Goal: Task Accomplishment & Management: Complete application form

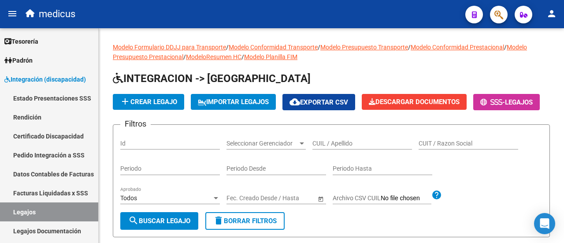
click at [551, 15] on mat-icon "person" at bounding box center [552, 13] width 11 height 11
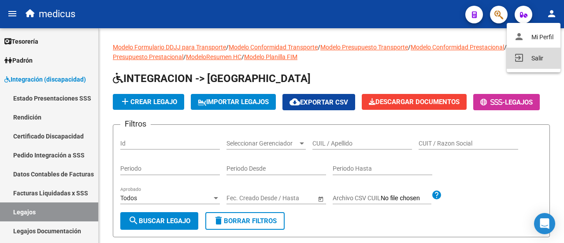
click at [537, 60] on button "exit_to_app Salir" at bounding box center [534, 58] width 54 height 21
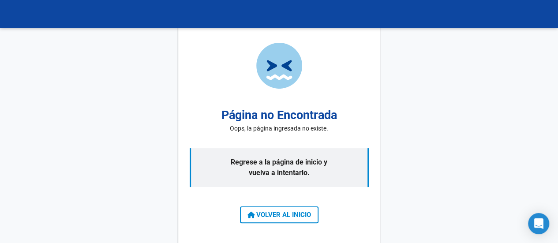
click at [280, 211] on span "VOLVER AL INICIO" at bounding box center [278, 215] width 63 height 8
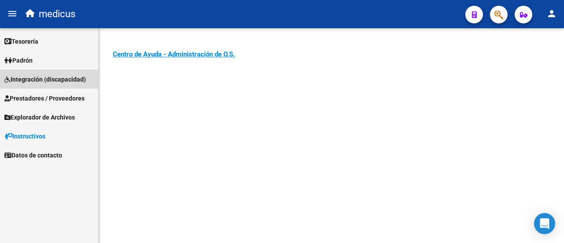
click at [49, 77] on span "Integración (discapacidad)" at bounding box center [45, 80] width 82 height 10
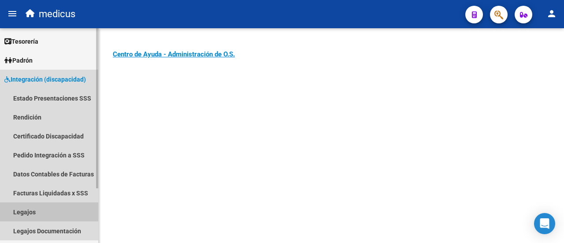
click at [35, 209] on link "Legajos" at bounding box center [49, 211] width 98 height 19
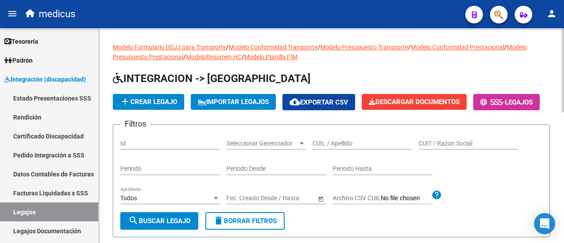
click at [325, 147] on input "CUIL / Apellido" at bounding box center [363, 143] width 100 height 7
paste input "20588722539"
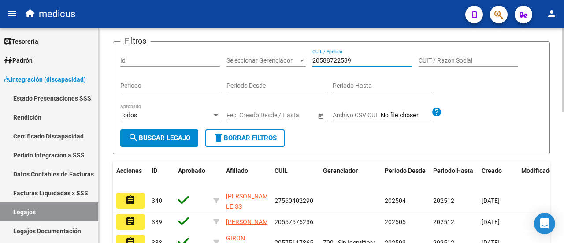
scroll to position [88, 0]
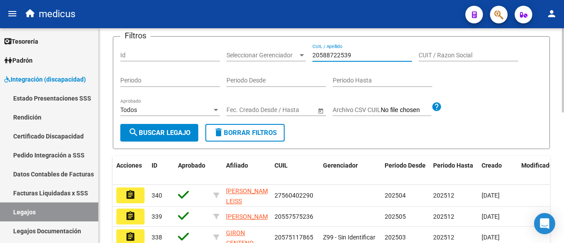
type input "20588722539"
click at [166, 137] on span "search Buscar Legajo" at bounding box center [159, 133] width 62 height 8
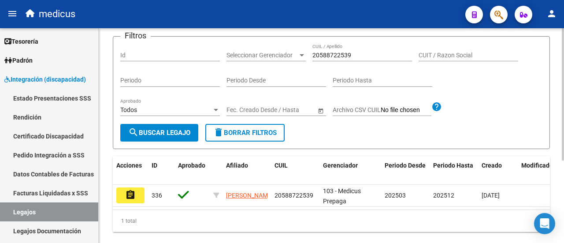
click at [271, 137] on span "delete Borrar Filtros" at bounding box center [244, 133] width 63 height 8
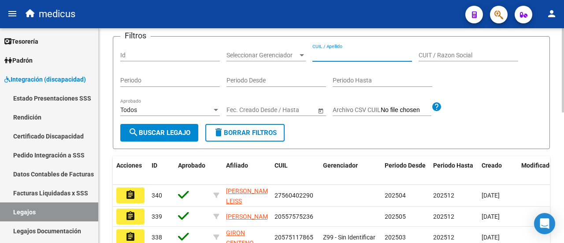
click at [351, 59] on input "CUIL / Apellido" at bounding box center [363, 55] width 100 height 7
paste input "27582521013"
type input "27582521013"
click at [150, 137] on span "search Buscar Legajo" at bounding box center [159, 133] width 62 height 8
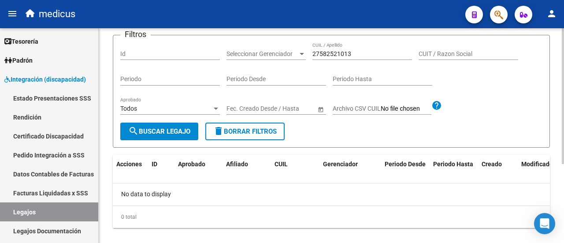
scroll to position [36, 0]
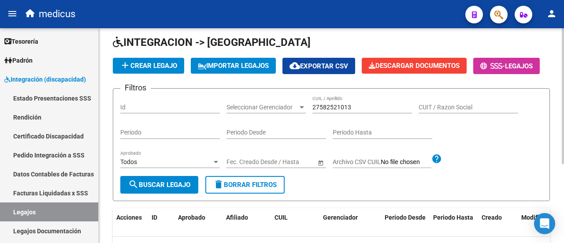
drag, startPoint x: 224, startPoint y: 212, endPoint x: 234, endPoint y: 209, distance: 10.3
click at [224, 194] on button "delete Borrar Filtros" at bounding box center [244, 185] width 79 height 18
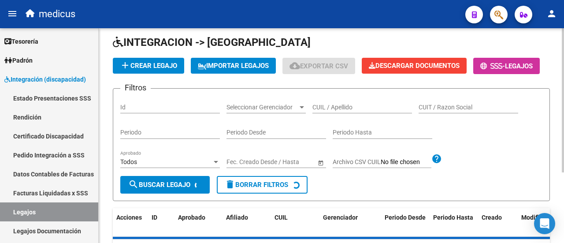
click at [347, 111] on input "CUIL / Apellido" at bounding box center [363, 107] width 100 height 7
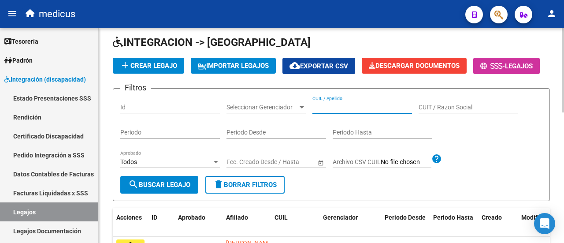
paste input "20557575236"
type input "20557575236"
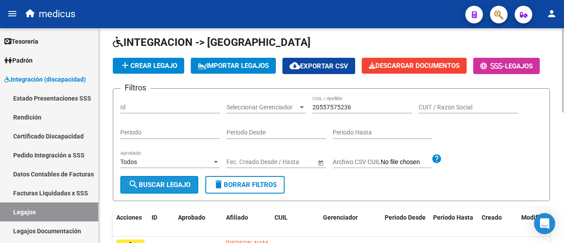
click at [166, 189] on span "search Buscar Legajo" at bounding box center [159, 185] width 62 height 8
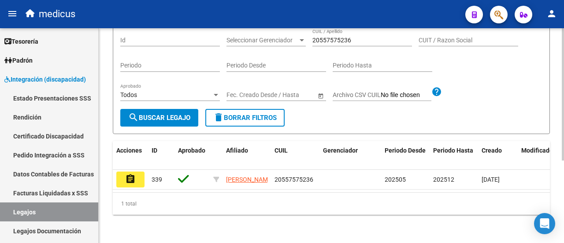
scroll to position [90, 0]
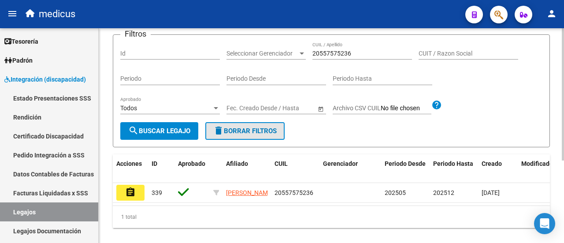
drag, startPoint x: 243, startPoint y: 153, endPoint x: 367, endPoint y: 165, distance: 124.0
click at [245, 135] on span "delete Borrar Filtros" at bounding box center [244, 131] width 63 height 8
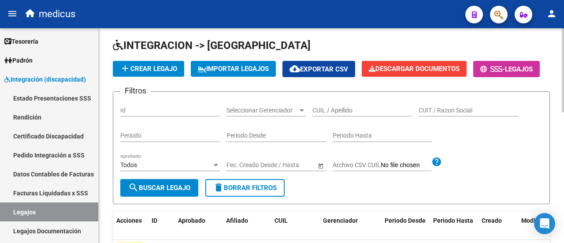
scroll to position [2, 0]
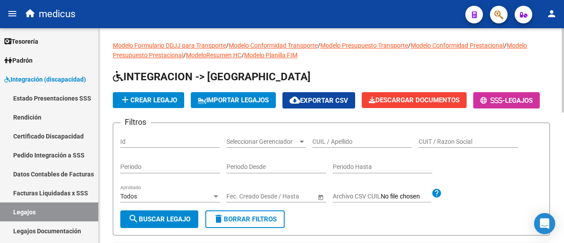
click at [347, 146] on input "CUIL / Apellido" at bounding box center [363, 141] width 100 height 7
paste input "27560402290"
drag, startPoint x: 347, startPoint y: 162, endPoint x: 346, endPoint y: 172, distance: 10.7
click at [346, 155] on div "27560402290 CUIL / Apellido" at bounding box center [363, 142] width 100 height 25
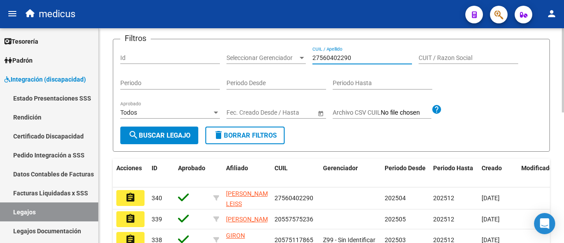
scroll to position [90, 0]
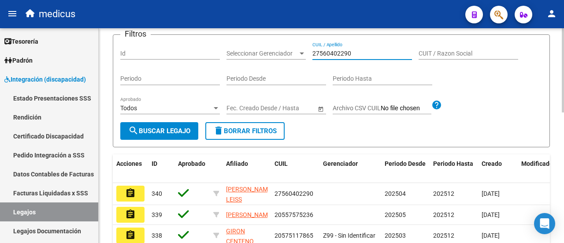
type input "27560402290"
click at [172, 135] on span "search Buscar Legajo" at bounding box center [159, 131] width 62 height 8
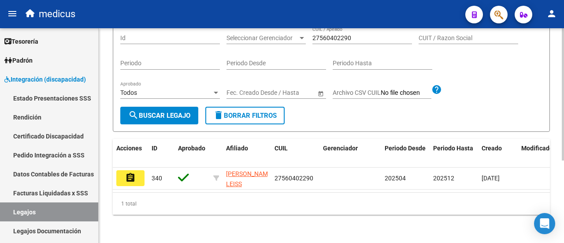
scroll to position [46, 0]
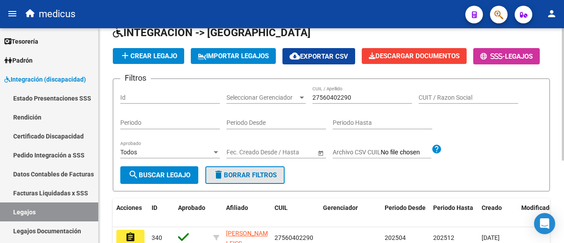
click at [254, 179] on span "delete Borrar Filtros" at bounding box center [244, 175] width 63 height 8
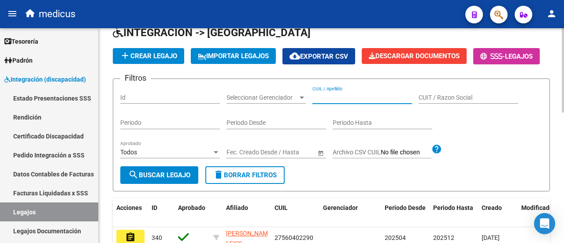
click at [323, 101] on input "CUIL / Apellido" at bounding box center [363, 97] width 100 height 7
paste input "20565803973"
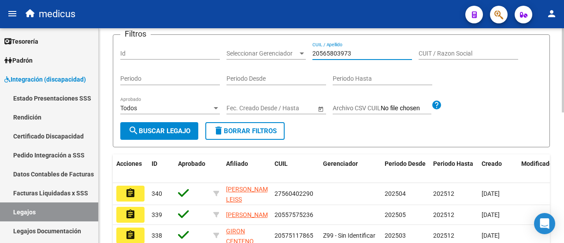
scroll to position [134, 0]
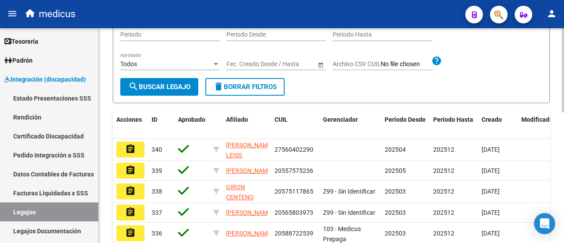
type input "20565803973"
click at [152, 91] on span "search Buscar Legajo" at bounding box center [159, 87] width 62 height 8
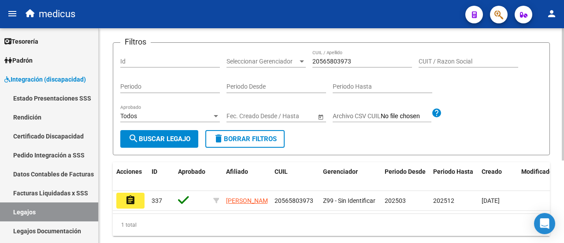
scroll to position [46, 0]
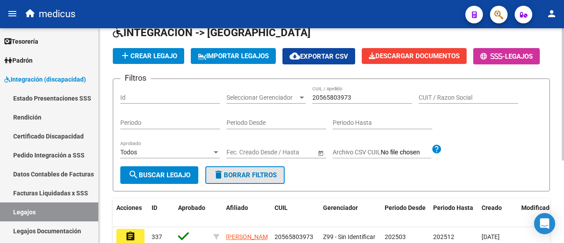
click at [248, 179] on span "delete Borrar Filtros" at bounding box center [244, 175] width 63 height 8
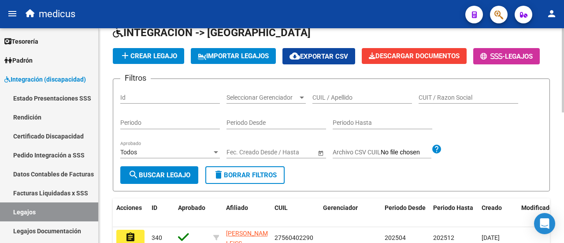
click at [326, 104] on div "CUIL / Apellido" at bounding box center [363, 95] width 100 height 18
paste input "20575155287"
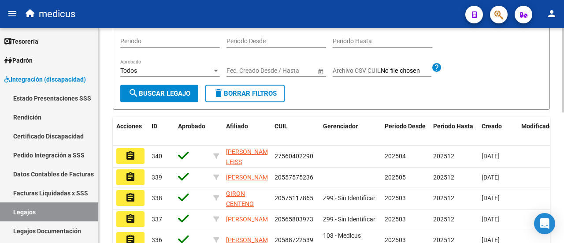
scroll to position [134, 0]
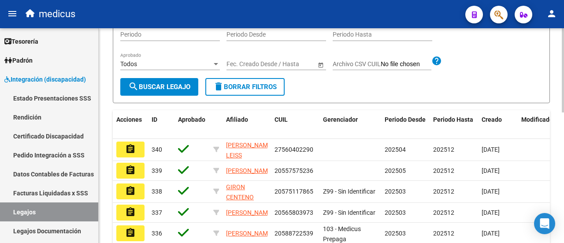
type input "20575155287"
click at [145, 96] on button "search Buscar Legajo" at bounding box center [159, 87] width 78 height 18
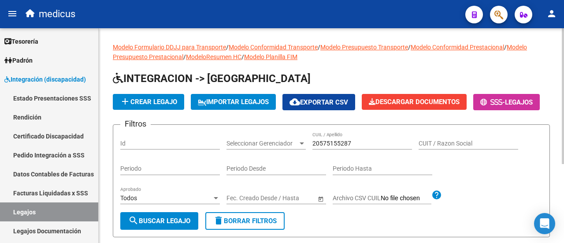
scroll to position [0, 0]
click at [175, 102] on span "add Crear Legajo" at bounding box center [148, 102] width 57 height 8
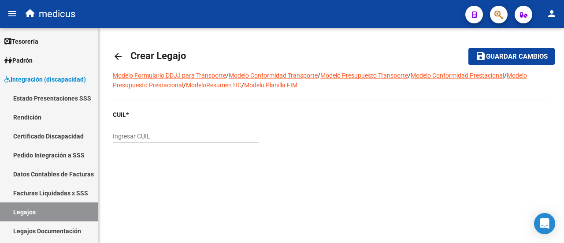
click at [149, 140] on input "Ingresar CUIL" at bounding box center [186, 136] width 146 height 7
paste input "20-57515528-7"
type input "20-57515528-7"
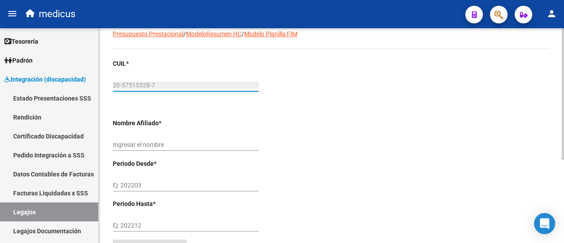
type input "FIRMAPAZ RODRIGO ANTONIO"
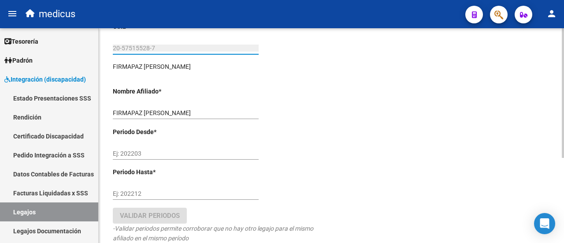
scroll to position [132, 0]
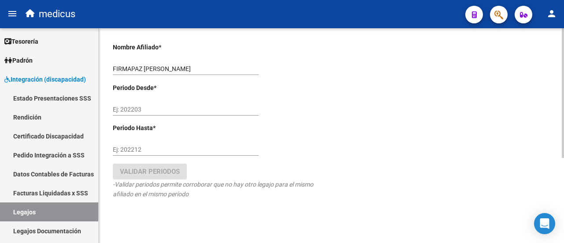
type input "20-57515528-7"
click at [154, 108] on input "Ej: 202203" at bounding box center [186, 109] width 146 height 7
type input "202503"
click at [120, 147] on input "Ej: 202212" at bounding box center [186, 149] width 146 height 7
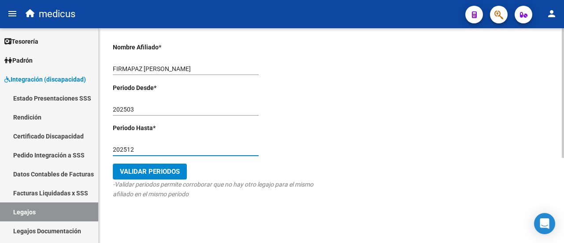
type input "202512"
click at [172, 171] on span "Validar Periodos" at bounding box center [150, 172] width 60 height 8
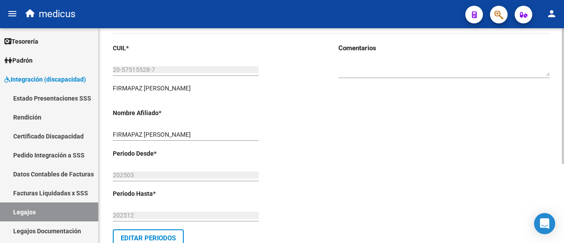
scroll to position [0, 0]
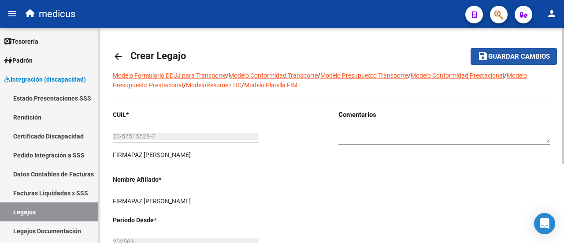
click at [483, 57] on mat-icon "save" at bounding box center [483, 56] width 11 height 11
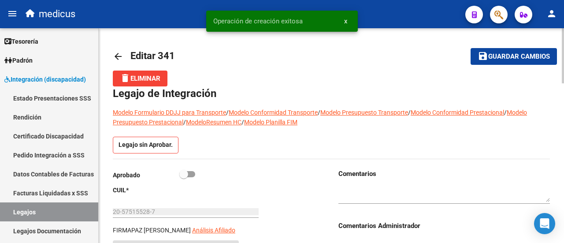
scroll to position [88, 0]
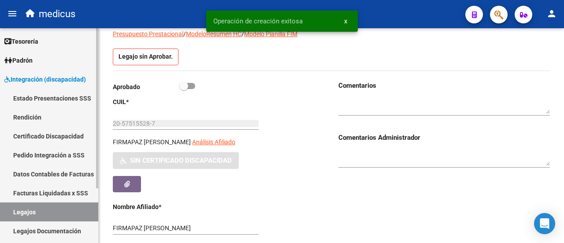
click at [48, 136] on link "Certificado Discapacidad" at bounding box center [49, 136] width 98 height 19
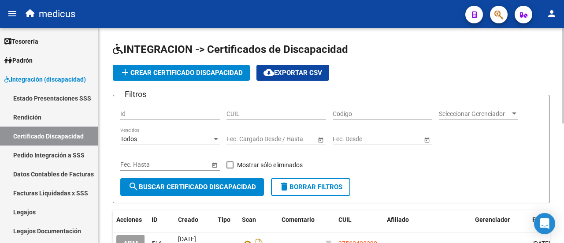
click at [285, 119] on div "CUIL" at bounding box center [277, 114] width 100 height 25
click at [284, 113] on input "CUIL" at bounding box center [277, 113] width 100 height 7
paste input "20-57515528-7"
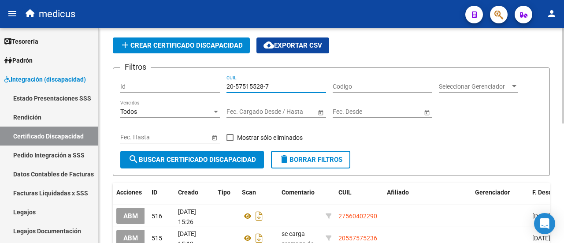
scroll to position [44, 0]
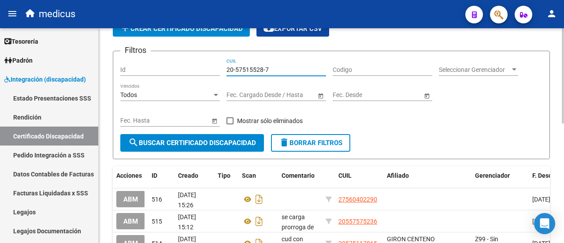
type input "20-57515528-7"
click at [206, 139] on span "search Buscar Certificado Discapacidad" at bounding box center [192, 143] width 128 height 8
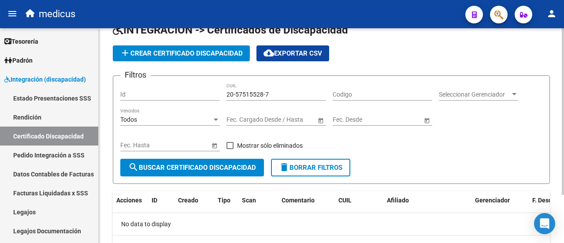
scroll to position [0, 0]
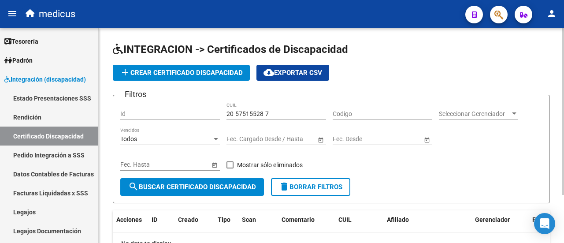
click at [173, 76] on span "add Crear Certificado Discapacidad" at bounding box center [181, 73] width 123 height 8
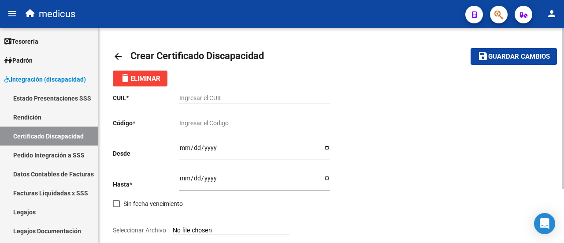
click at [223, 93] on div "Ingresar el CUIL" at bounding box center [254, 95] width 151 height 18
click at [223, 97] on input "Ingresar el CUIL" at bounding box center [254, 97] width 151 height 7
paste input "20-57515528-7"
drag, startPoint x: 191, startPoint y: 97, endPoint x: 214, endPoint y: 97, distance: 22.9
click at [214, 97] on input "20-57515528-7" at bounding box center [254, 97] width 151 height 7
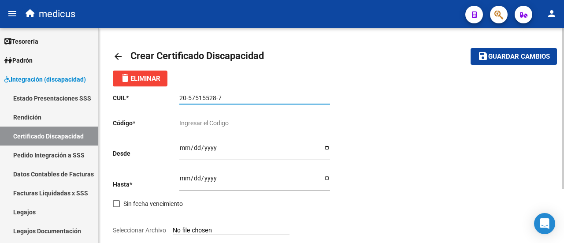
type input "20-57515528-7"
click at [214, 123] on input "Ingresar el Codigo" at bounding box center [254, 122] width 151 height 7
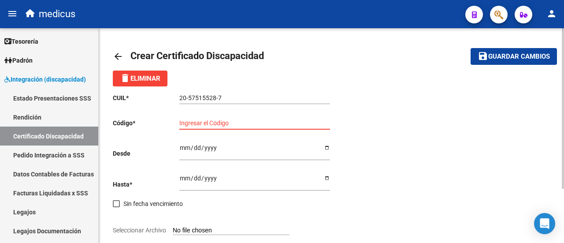
paste input "ARG-02-00057515528-20230803-20280803-BS -370"
click at [195, 122] on input "ARG-02-00057515528-20230803-20280803-BS -370" at bounding box center [254, 122] width 151 height 7
click at [194, 122] on input "ARG-02-00057515528-20230803-20280803-BS -370" at bounding box center [254, 122] width 151 height 7
click at [200, 122] on input "ARG02-00057515528-20230803-20280803-BS -370" at bounding box center [254, 122] width 151 height 7
click at [238, 121] on input "ARG0200057515528-20230803-20280803-BS -370" at bounding box center [254, 122] width 151 height 7
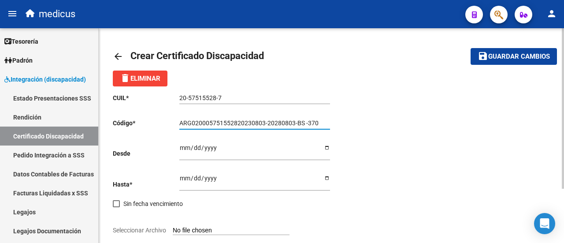
click at [267, 125] on input "ARG020005751552820230803-20280803-BS -370" at bounding box center [254, 122] width 151 height 7
click at [294, 122] on input "ARG02000575155282023080320280803-BS -370" at bounding box center [254, 122] width 151 height 7
click at [303, 123] on input "ARG02000575155282023080320280803BS -370" at bounding box center [254, 122] width 151 height 7
type input "ARG02000575155282023080320280803BS370"
click at [183, 149] on input "Ingresar fec. Desde" at bounding box center [254, 150] width 151 height 13
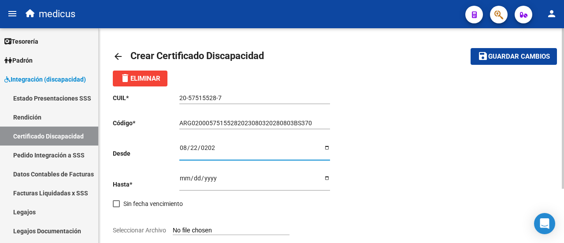
type input "2023-08-22"
click at [471, 48] on button "save Guardar cambios" at bounding box center [514, 56] width 86 height 16
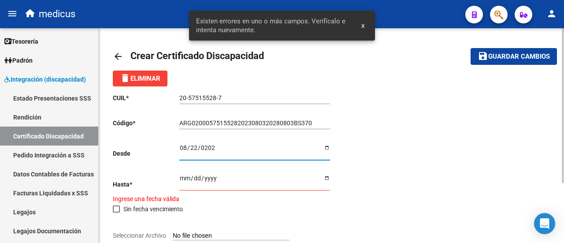
click at [205, 179] on input "Ingresar fec. Hasta" at bounding box center [254, 181] width 151 height 13
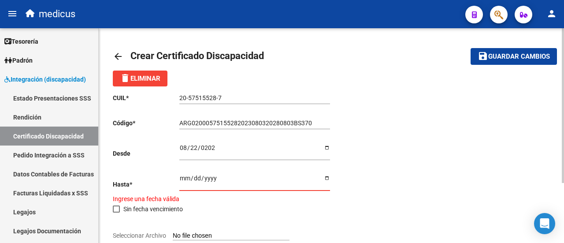
click at [179, 180] on p "Hasta *" at bounding box center [146, 184] width 67 height 10
click at [182, 181] on input "Ingresar fec. Hasta" at bounding box center [254, 181] width 151 height 13
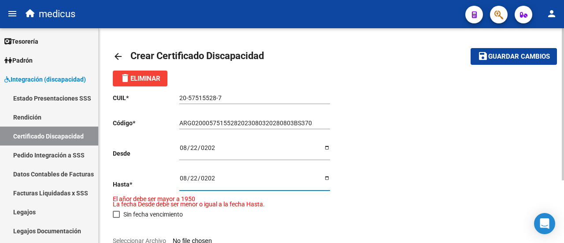
type input "2028-08-22"
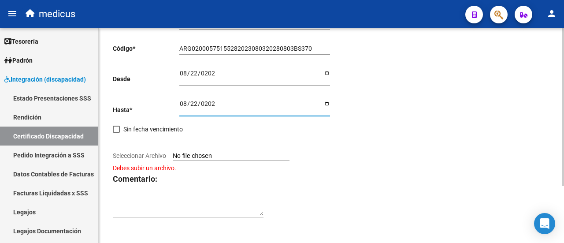
scroll to position [78, 0]
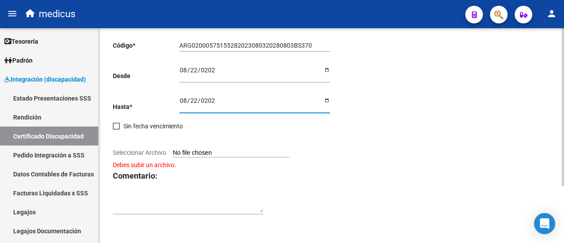
click at [186, 150] on input "Seleccionar Archivo" at bounding box center [231, 153] width 117 height 8
type input "C:\fakepath\CUD 57515528.pdf"
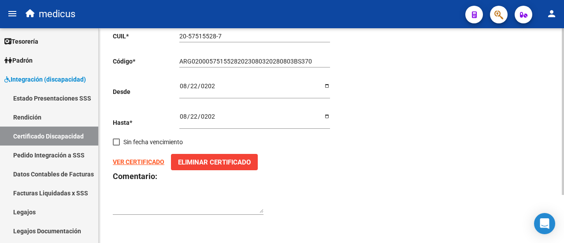
scroll to position [0, 0]
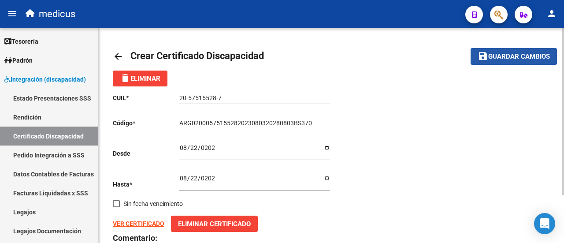
click at [485, 54] on mat-icon "save" at bounding box center [483, 56] width 11 height 11
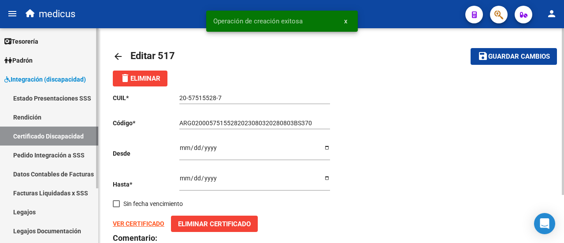
click at [34, 207] on link "Legajos" at bounding box center [49, 211] width 98 height 19
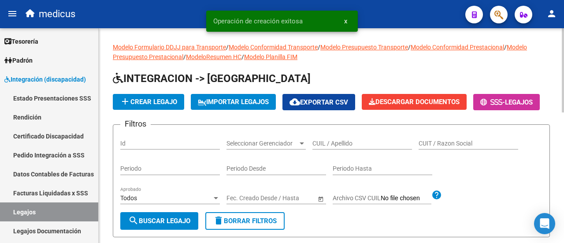
click at [326, 147] on input "CUIL / Apellido" at bounding box center [363, 143] width 100 height 7
paste input "ARG-02-00057515528-20230803-20280803-BS -370"
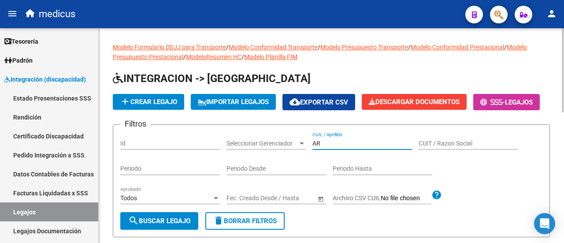
type input "A"
paste input "20575155287"
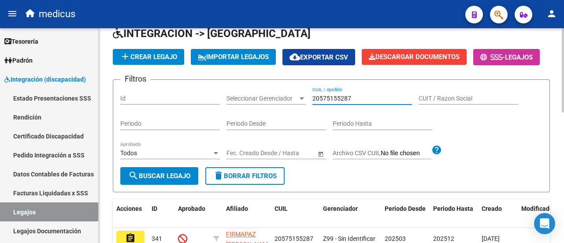
scroll to position [88, 0]
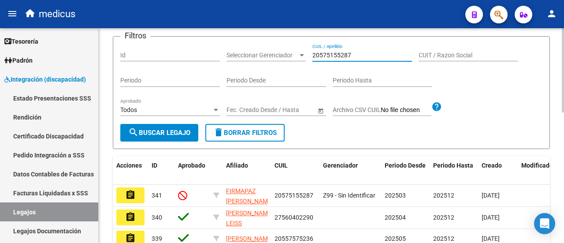
type input "20575155287"
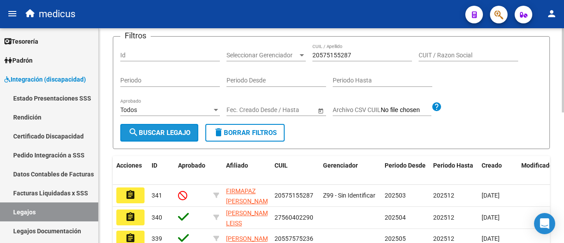
click at [157, 137] on span "search Buscar Legajo" at bounding box center [159, 133] width 62 height 8
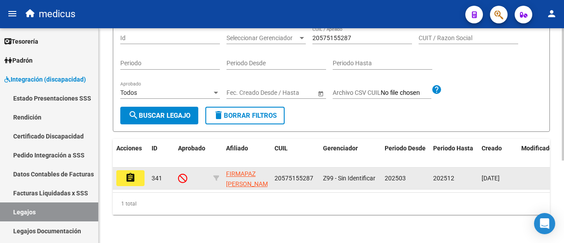
scroll to position [134, 0]
click at [132, 172] on mat-icon "assignment" at bounding box center [130, 177] width 11 height 11
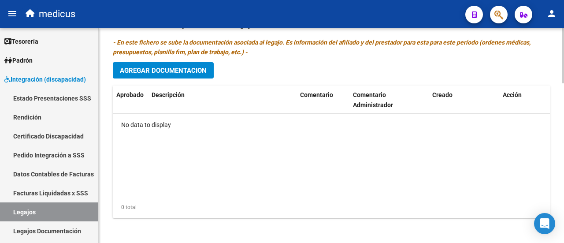
scroll to position [624, 0]
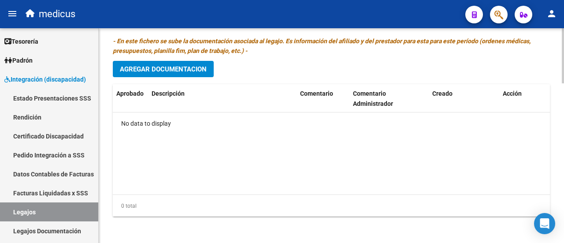
click at [181, 67] on span "Agregar Documentacion" at bounding box center [163, 69] width 87 height 8
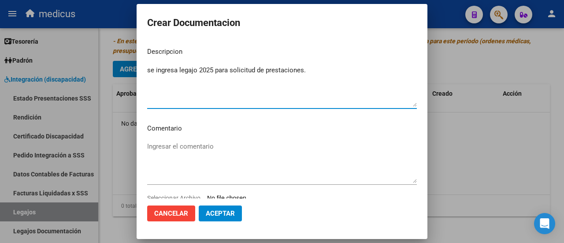
type textarea "se ingresa legajo 2025 para solicitud de prestaciones."
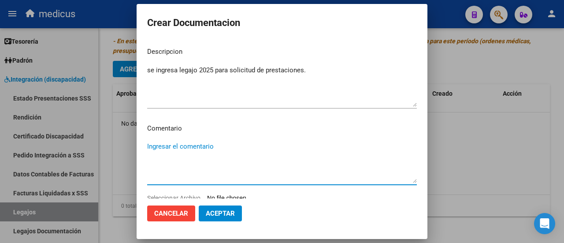
click at [158, 143] on textarea "Ingresar el comentario" at bounding box center [282, 162] width 270 height 41
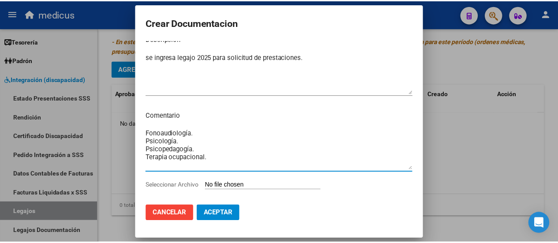
scroll to position [26, 0]
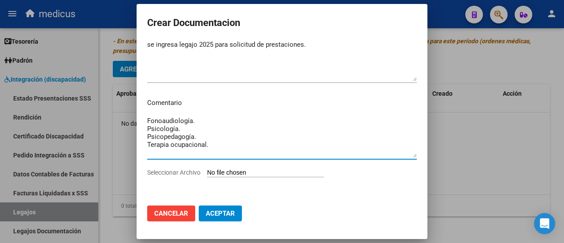
type textarea "Fonoaudiología. Psicología. Psicopedagogía. Terapia ocupacional."
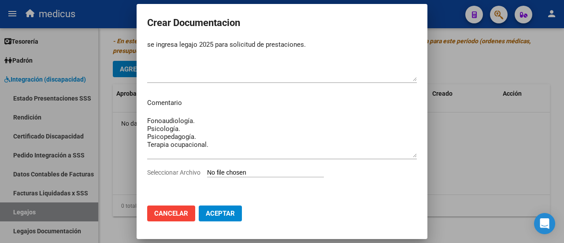
click at [212, 173] on input "Seleccionar Archivo" at bounding box center [265, 173] width 117 height 8
type input "C:\fakepath\FIRMAPAZ RODRIGO-20575155287.pdf"
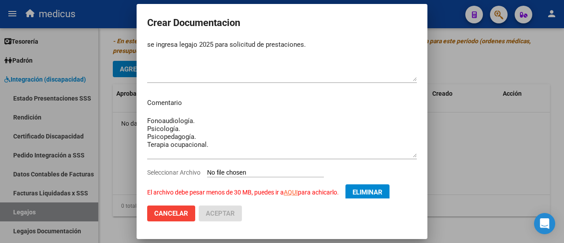
click at [441, 93] on div at bounding box center [282, 121] width 564 height 243
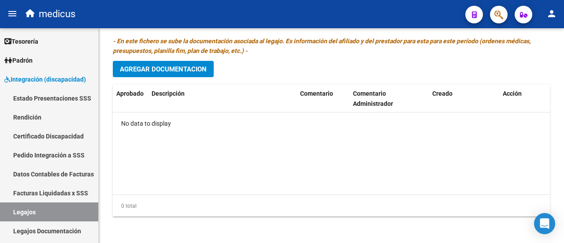
click at [552, 19] on mat-icon "person" at bounding box center [552, 13] width 11 height 11
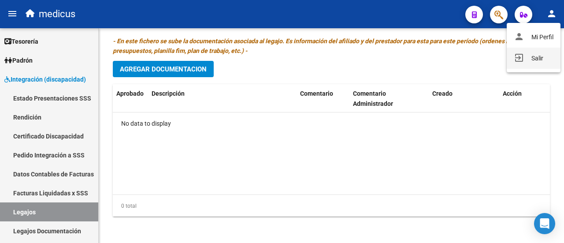
click at [540, 56] on button "exit_to_app Salir" at bounding box center [534, 58] width 54 height 21
